Goal: Task Accomplishment & Management: Complete application form

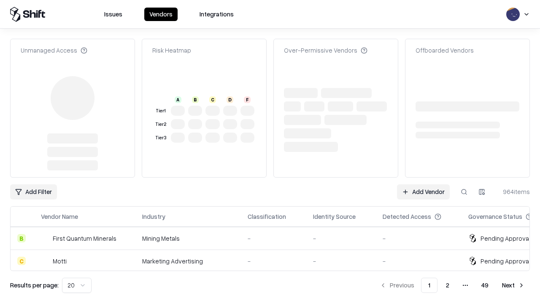
click at [423, 185] on link "Add Vendor" at bounding box center [423, 192] width 53 height 15
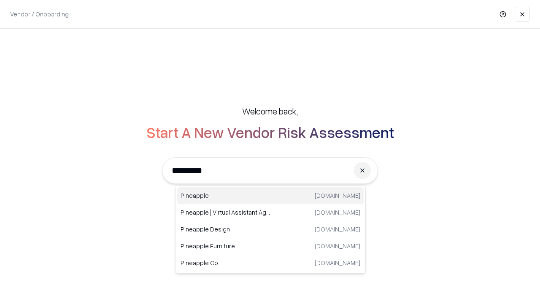
click at [270, 196] on div "Pineapple [DOMAIN_NAME]" at bounding box center [270, 196] width 186 height 17
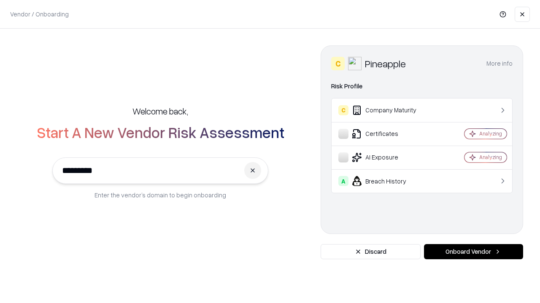
type input "*********"
click at [473, 252] on button "Onboard Vendor" at bounding box center [473, 251] width 99 height 15
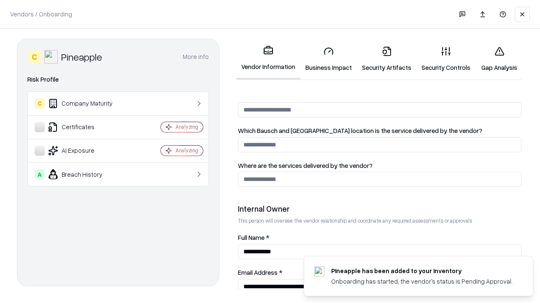
scroll to position [437, 0]
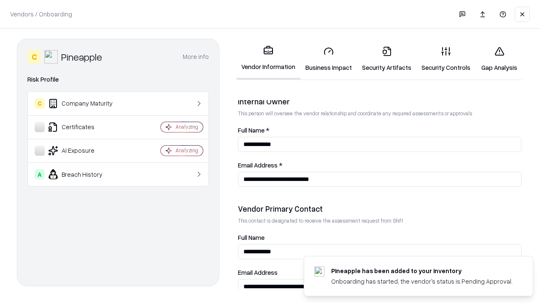
click at [328, 59] on link "Business Impact" at bounding box center [328, 59] width 56 height 39
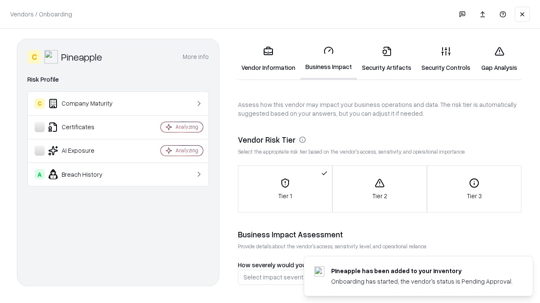
click at [386, 59] on link "Security Artifacts" at bounding box center [386, 59] width 59 height 39
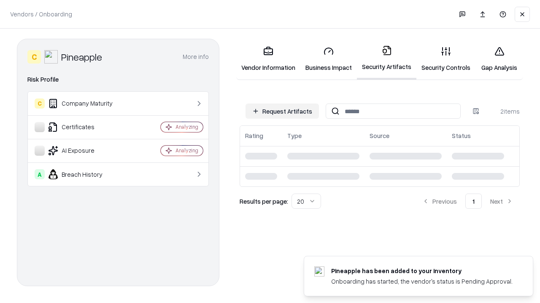
click at [282, 111] on button "Request Artifacts" at bounding box center [281, 111] width 73 height 15
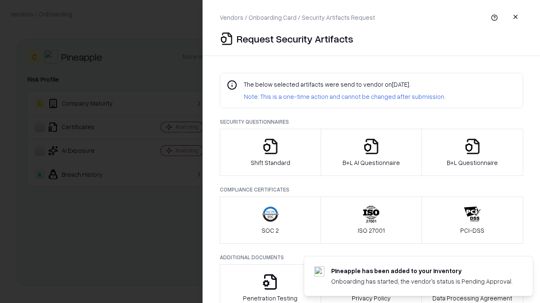
click at [270, 153] on icon "button" at bounding box center [270, 146] width 17 height 17
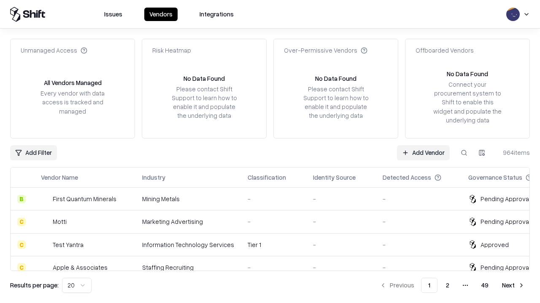
click at [423, 153] on link "Add Vendor" at bounding box center [423, 152] width 53 height 15
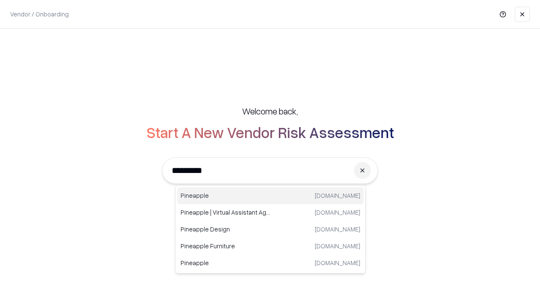
click at [270, 196] on div "Pineapple [DOMAIN_NAME]" at bounding box center [270, 196] width 186 height 17
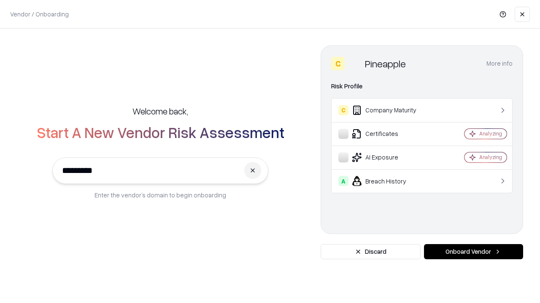
type input "*********"
click at [473, 252] on button "Onboard Vendor" at bounding box center [473, 251] width 99 height 15
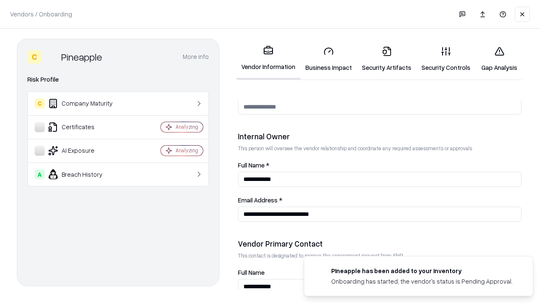
scroll to position [437, 0]
